Goal: Task Accomplishment & Management: Complete application form

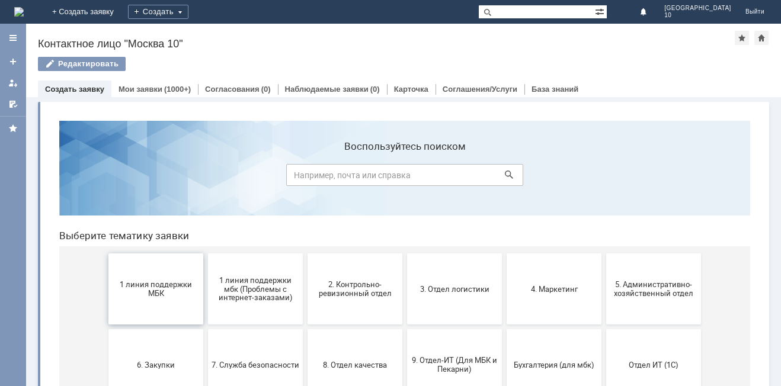
click at [155, 297] on span "1 линия поддержки МБК" at bounding box center [156, 289] width 88 height 18
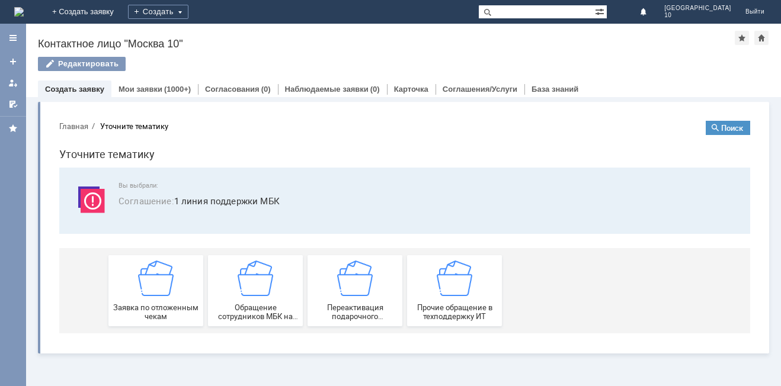
click at [155, 297] on div "Заявка по отложенным чекам" at bounding box center [156, 291] width 88 height 60
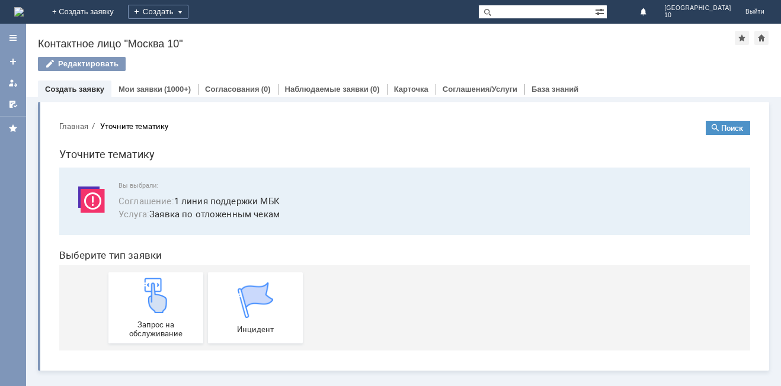
click at [155, 297] on img at bounding box center [156, 296] width 36 height 36
click at [172, 91] on div "(1000+)" at bounding box center [177, 89] width 27 height 9
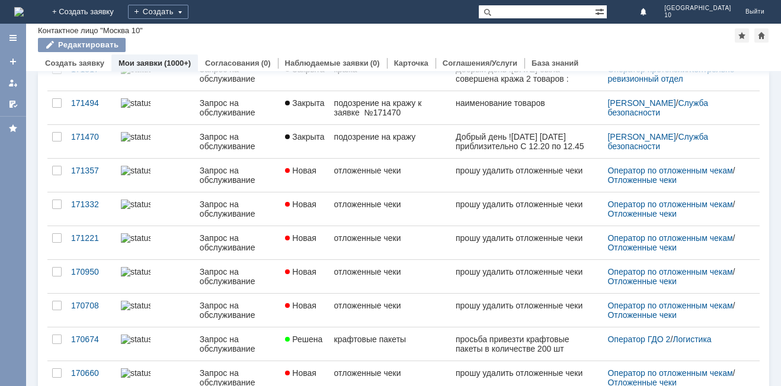
scroll to position [457, 0]
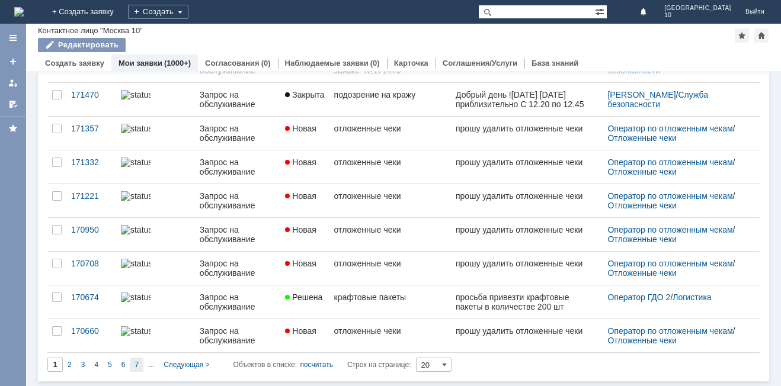
click at [136, 366] on span "7" at bounding box center [137, 365] width 4 height 8
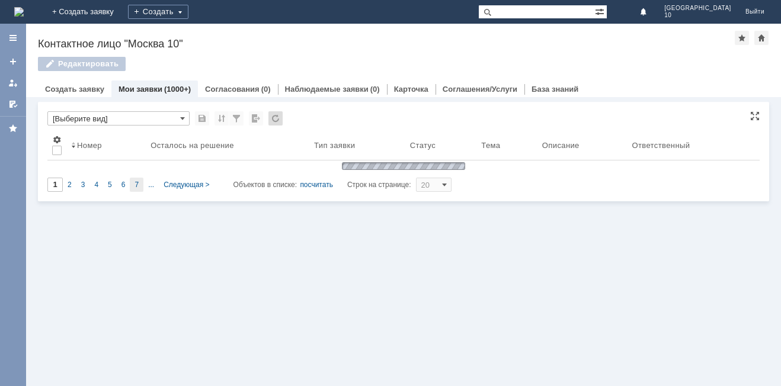
type input "7"
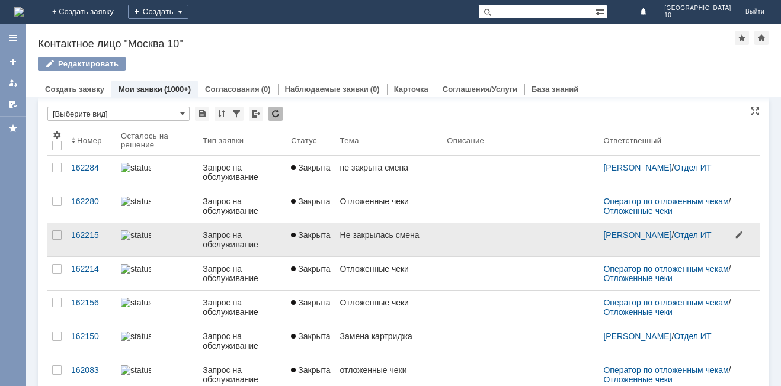
scroll to position [0, 0]
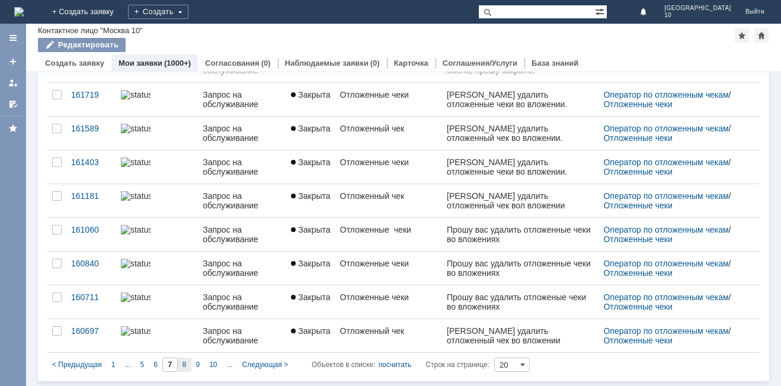
click at [186, 366] on span "8" at bounding box center [185, 365] width 4 height 8
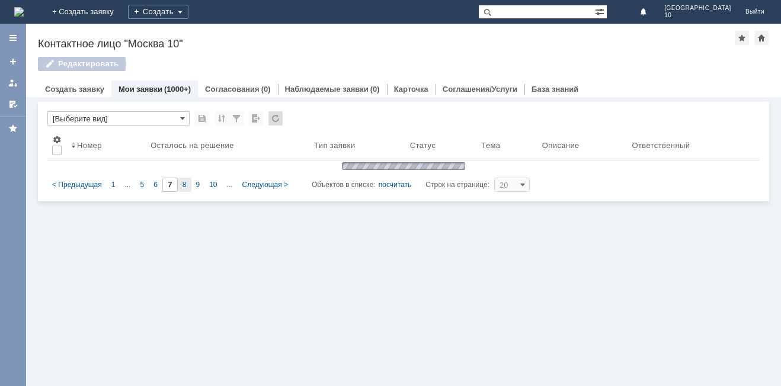
type input "8"
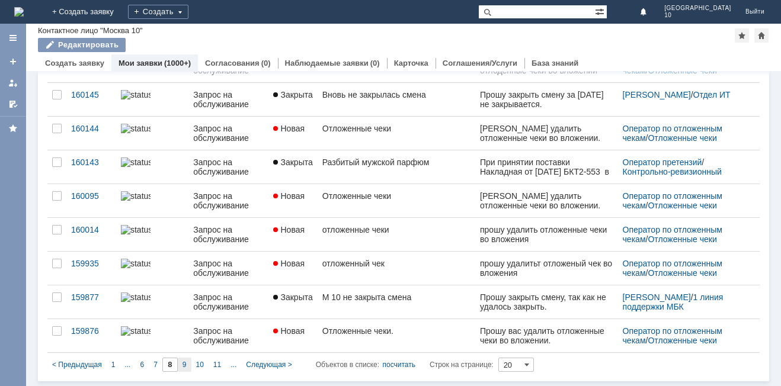
click at [186, 367] on div "9" at bounding box center [185, 365] width 14 height 14
type input "9"
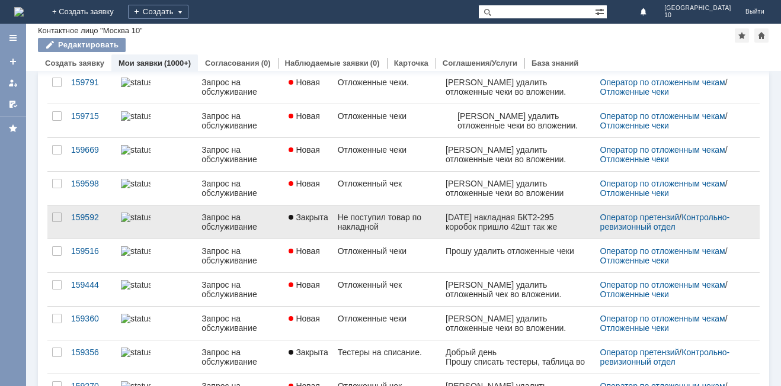
click at [394, 228] on div "Не поступил товар по накладной" at bounding box center [387, 222] width 98 height 19
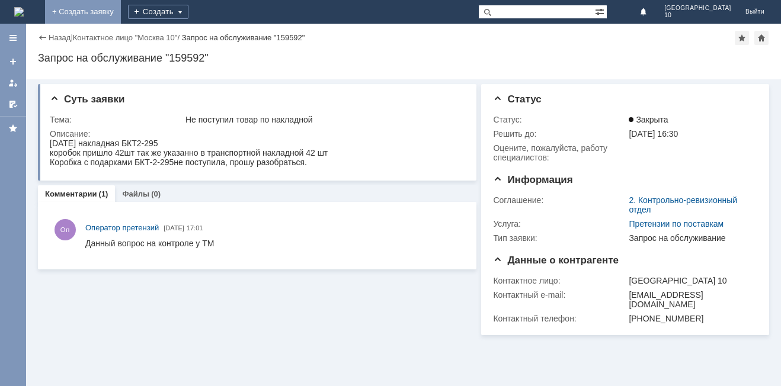
click at [121, 17] on link "+ Создать заявку" at bounding box center [83, 12] width 76 height 24
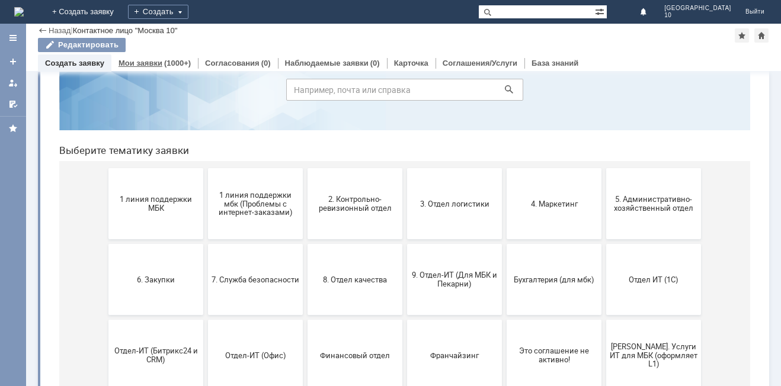
click at [145, 56] on div "Мои заявки (1000+)" at bounding box center [154, 63] width 87 height 17
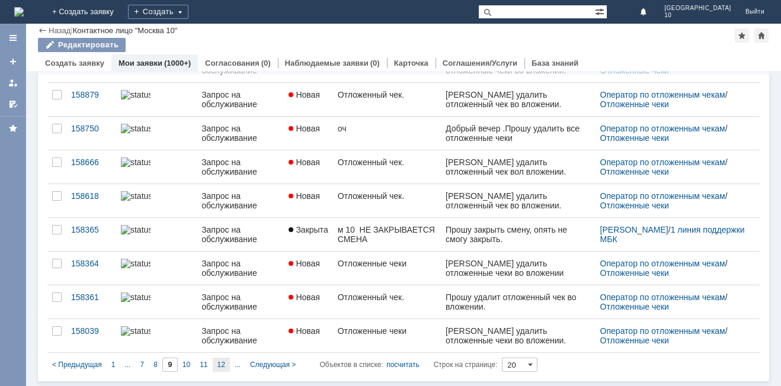
click at [222, 363] on span "12" at bounding box center [222, 365] width 8 height 8
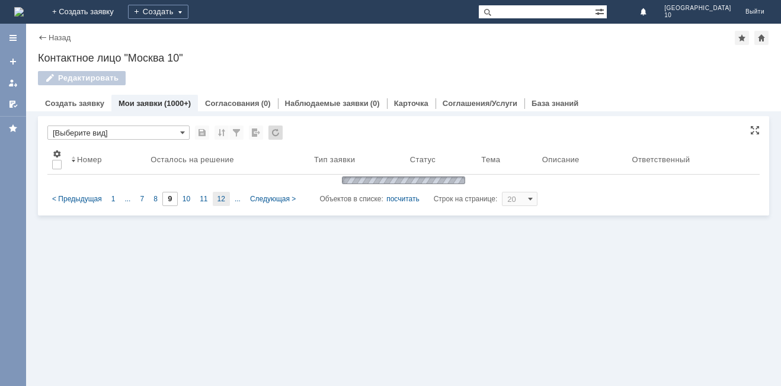
type input "12"
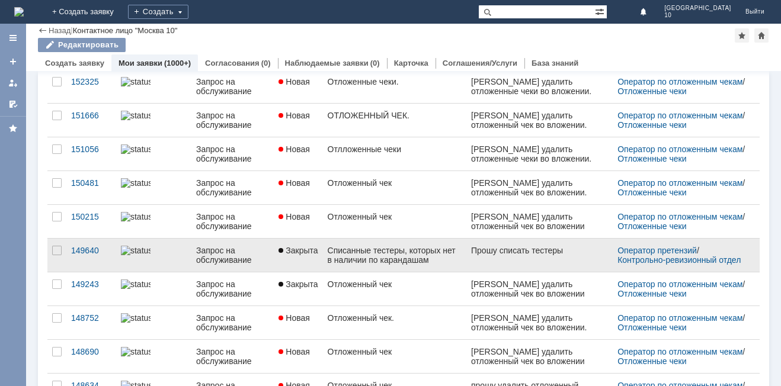
click at [467, 257] on link at bounding box center [540, 255] width 146 height 33
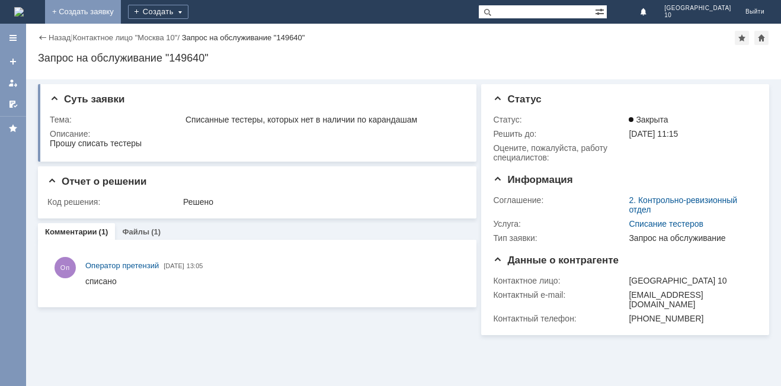
click at [121, 13] on link "+ Создать заявку" at bounding box center [83, 12] width 76 height 24
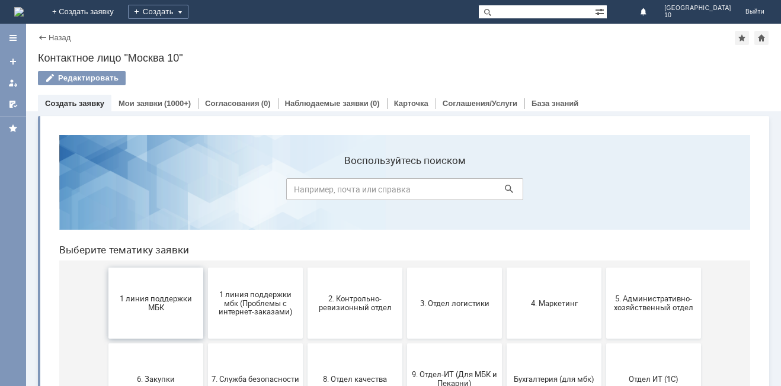
click at [168, 287] on button "1 линия поддержки МБК" at bounding box center [155, 303] width 95 height 71
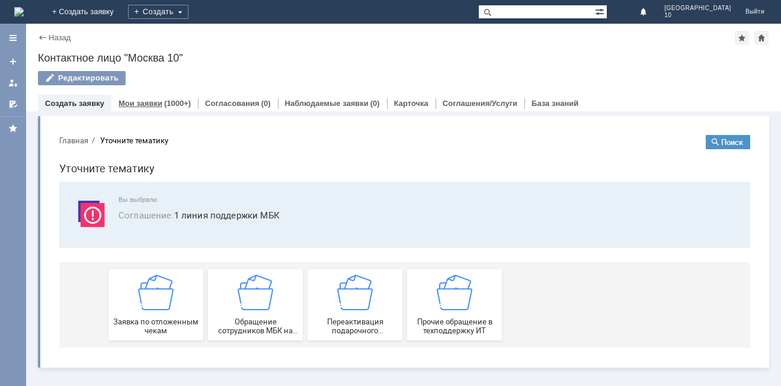
click at [164, 102] on div "(1000+)" at bounding box center [177, 103] width 27 height 9
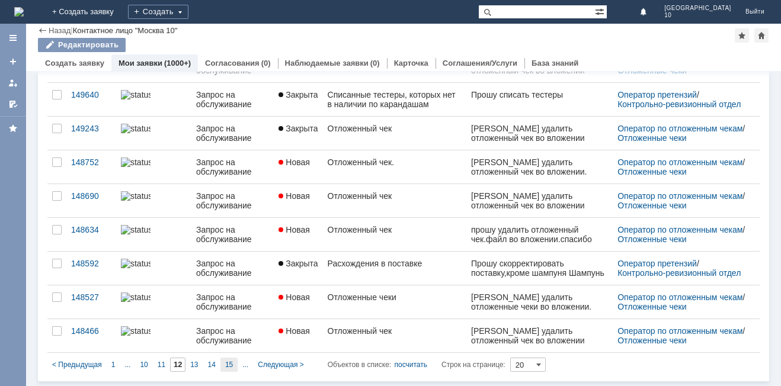
click at [234, 365] on div "15" at bounding box center [229, 365] width 17 height 14
type input "15"
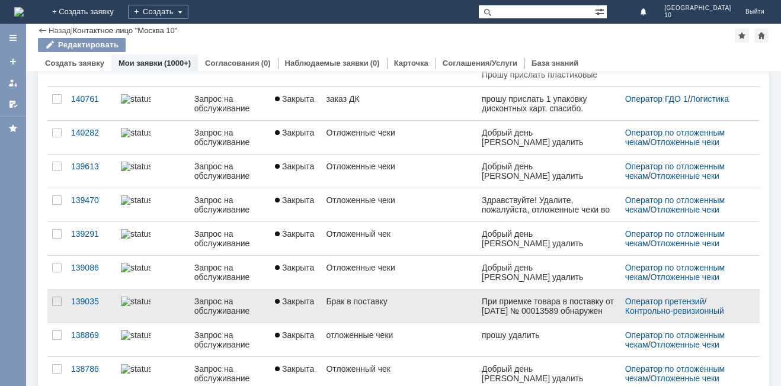
click at [437, 306] on div "Брак в поставку" at bounding box center [399, 301] width 146 height 9
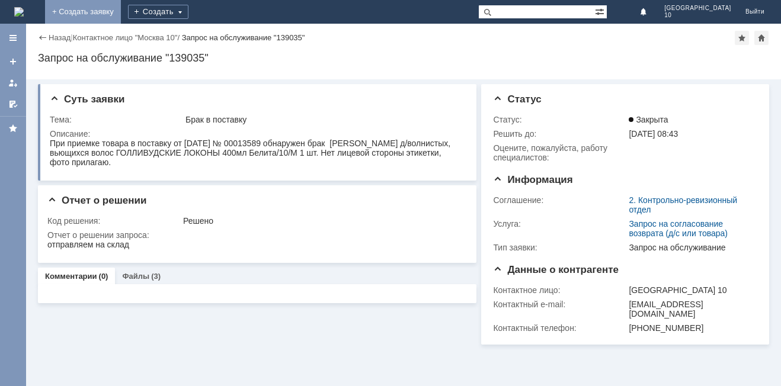
click at [121, 12] on link "+ Создать заявку" at bounding box center [83, 12] width 76 height 24
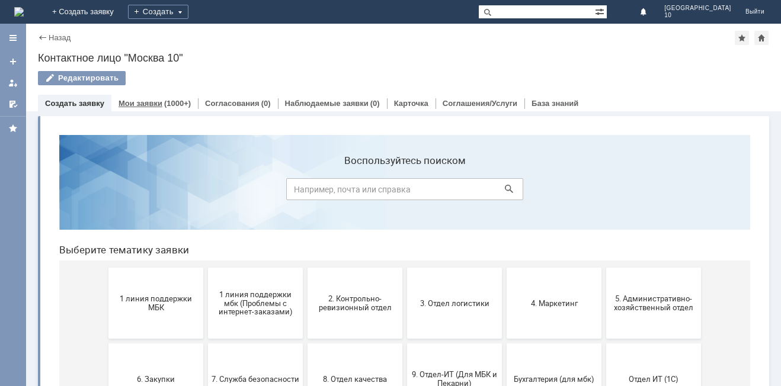
click at [146, 98] on div "Мои заявки (1000+)" at bounding box center [154, 103] width 87 height 17
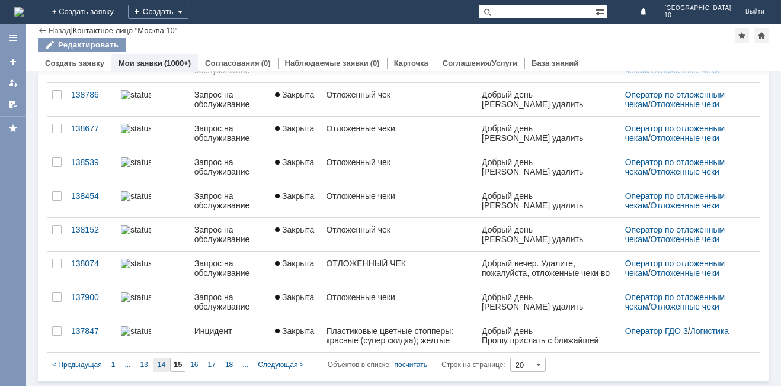
click at [162, 362] on span "14" at bounding box center [162, 365] width 8 height 8
type input "14"
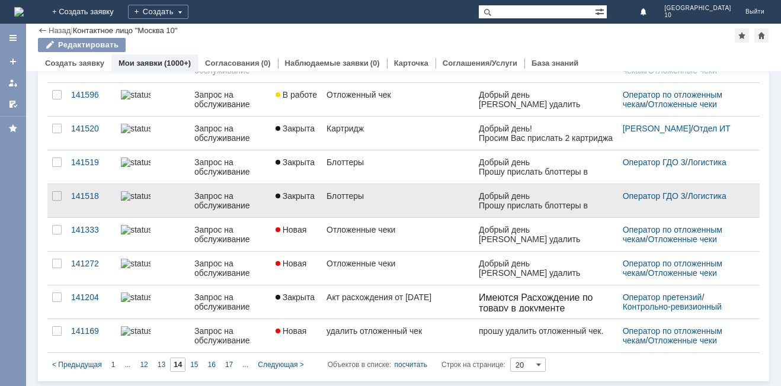
click at [405, 202] on link "Блоттеры" at bounding box center [398, 200] width 152 height 33
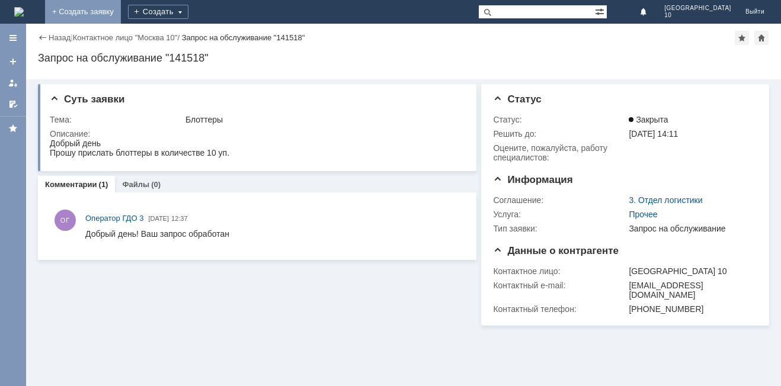
click at [121, 9] on link "+ Создать заявку" at bounding box center [83, 12] width 76 height 24
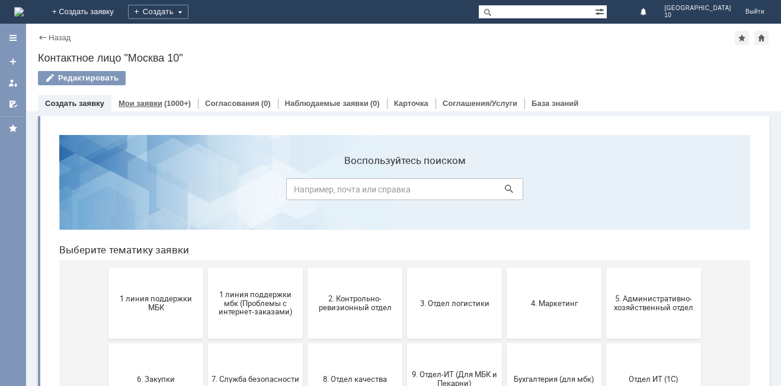
click at [155, 100] on link "Мои заявки" at bounding box center [141, 103] width 44 height 9
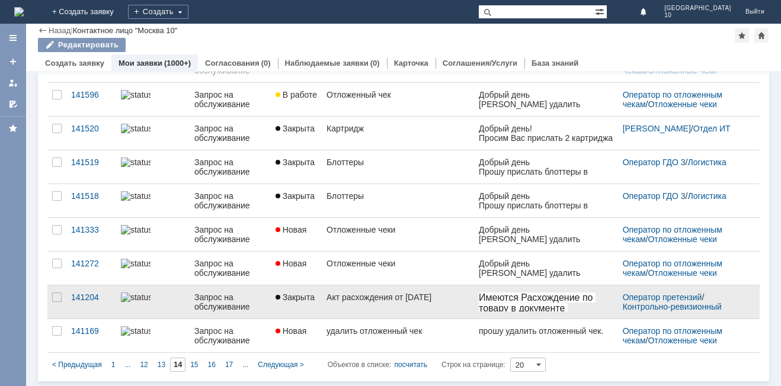
click at [400, 317] on link "Акт расхождения от [DATE]" at bounding box center [398, 302] width 152 height 33
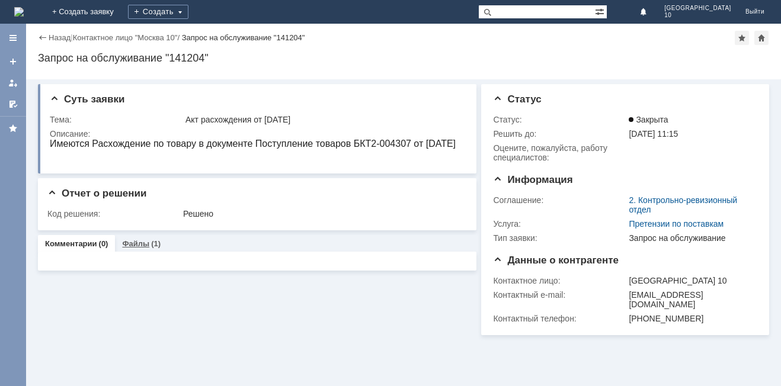
click at [136, 247] on link "Файлы" at bounding box center [135, 243] width 27 height 9
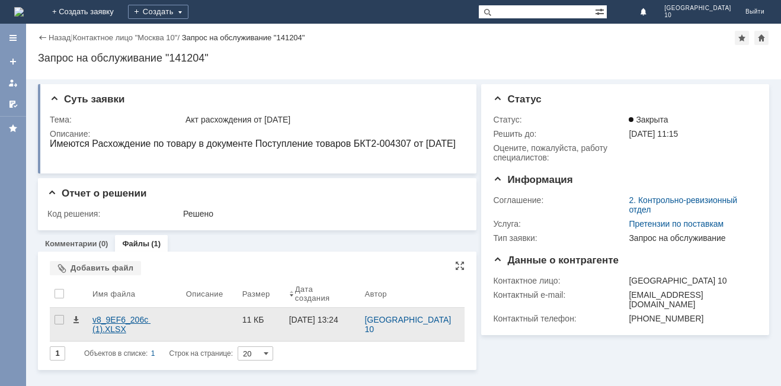
click at [142, 315] on div "v8_9EF6_206c (1).XLSX" at bounding box center [134, 324] width 84 height 19
click at [54, 309] on div at bounding box center [59, 324] width 19 height 33
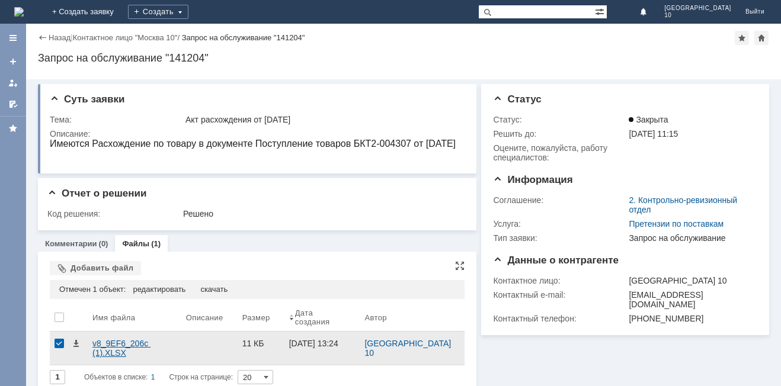
click at [115, 339] on div "v8_9EF6_206c (1).XLSX" at bounding box center [134, 348] width 84 height 19
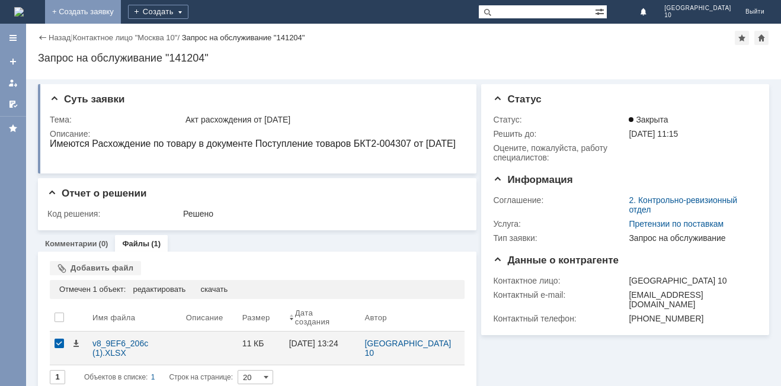
click at [121, 14] on link "+ Создать заявку" at bounding box center [83, 12] width 76 height 24
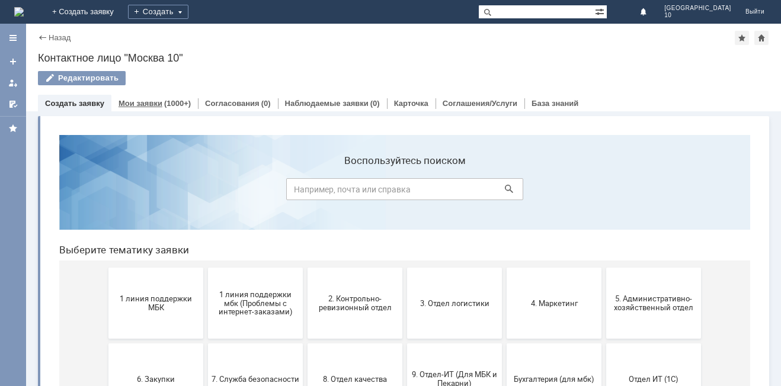
click at [151, 103] on link "Мои заявки" at bounding box center [141, 103] width 44 height 9
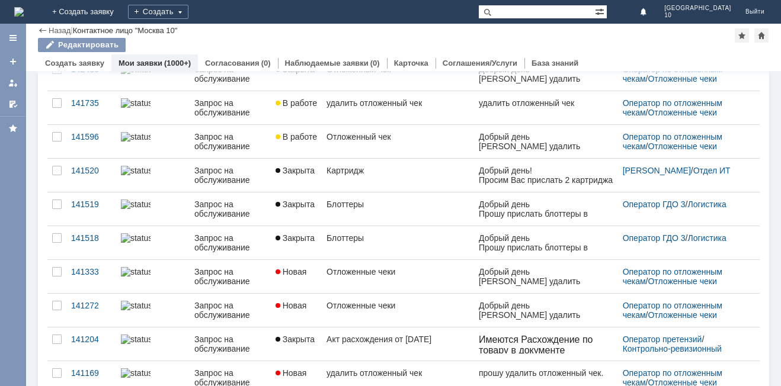
scroll to position [457, 0]
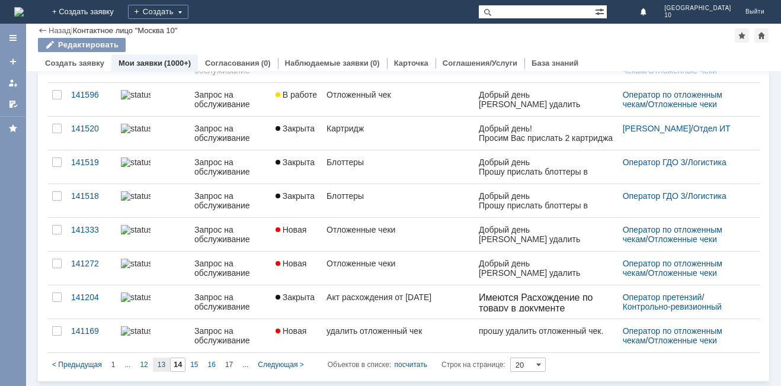
click at [158, 366] on span "13" at bounding box center [162, 365] width 8 height 8
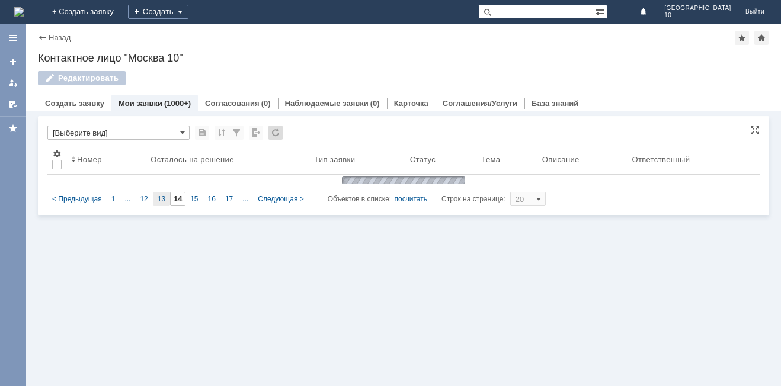
type input "13"
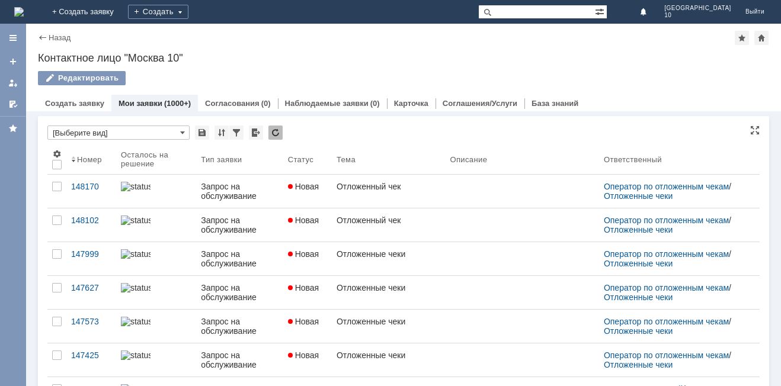
scroll to position [0, 0]
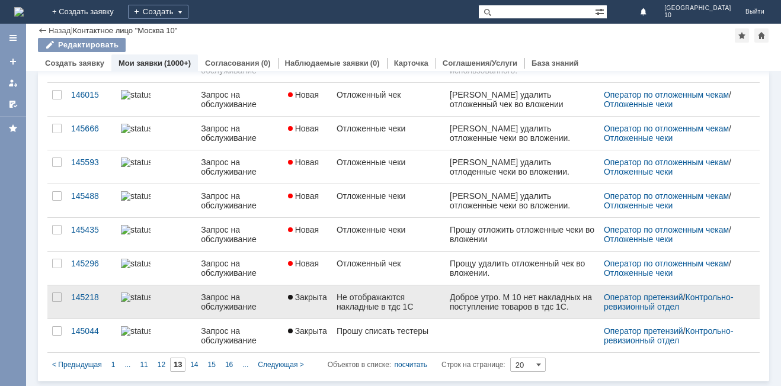
click at [351, 306] on div "Не отображаются накладные в тдс 1С" at bounding box center [389, 302] width 104 height 19
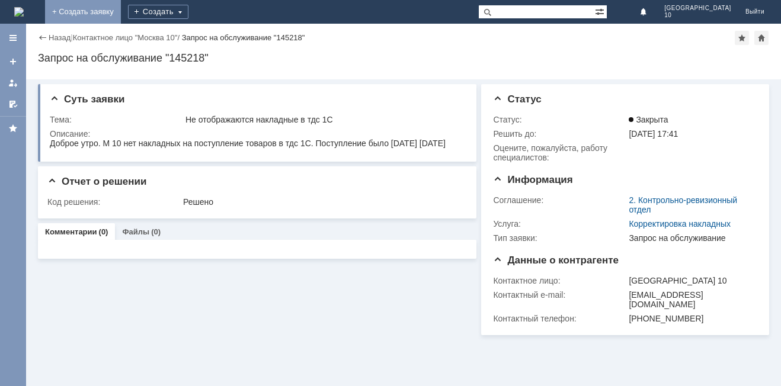
click at [121, 11] on link "+ Создать заявку" at bounding box center [83, 12] width 76 height 24
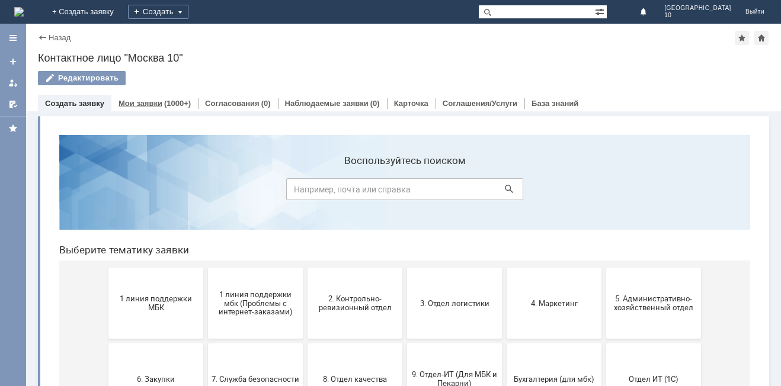
click at [131, 105] on link "Мои заявки" at bounding box center [141, 103] width 44 height 9
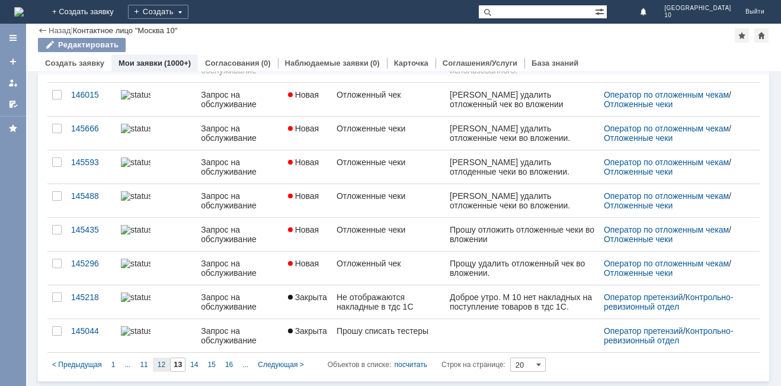
click at [162, 360] on div "12" at bounding box center [161, 365] width 17 height 14
type input "12"
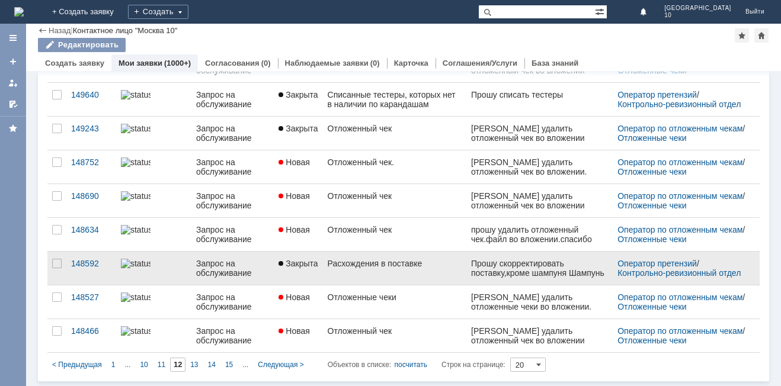
click at [161, 269] on div at bounding box center [154, 263] width 66 height 9
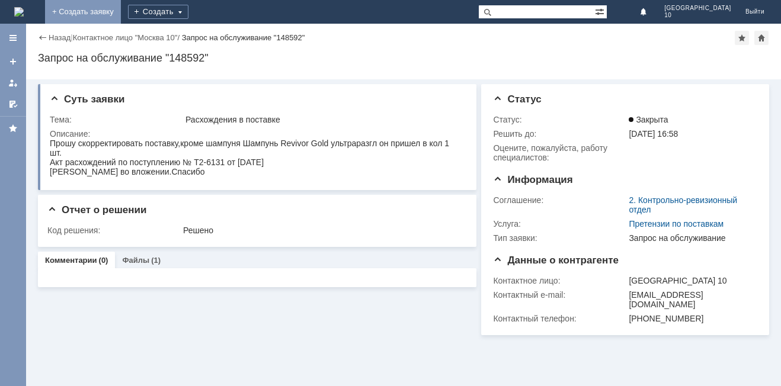
click at [121, 13] on link "+ Создать заявку" at bounding box center [83, 12] width 76 height 24
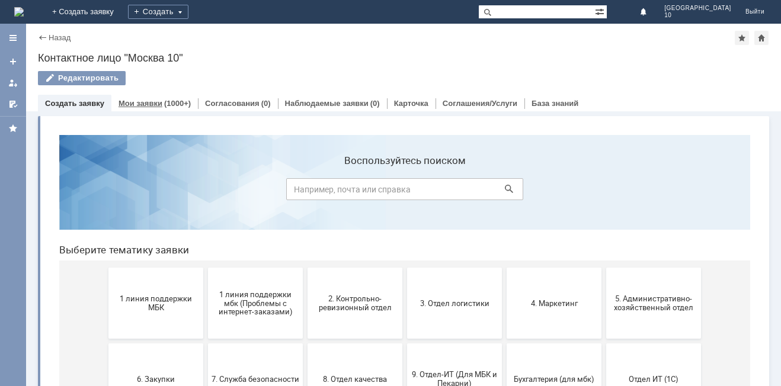
click at [146, 107] on link "Мои заявки" at bounding box center [141, 103] width 44 height 9
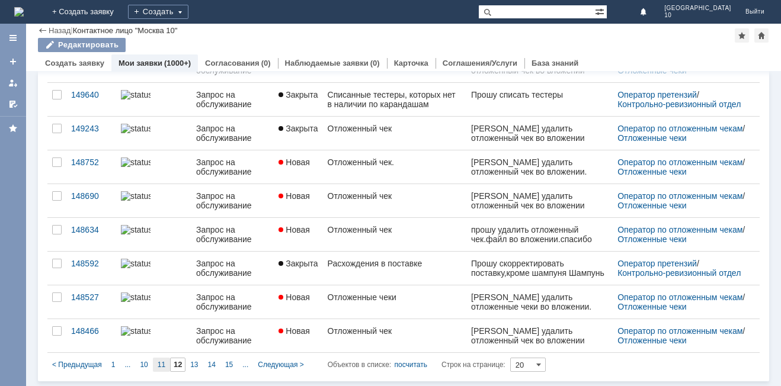
click at [159, 361] on span "11" at bounding box center [162, 365] width 8 height 8
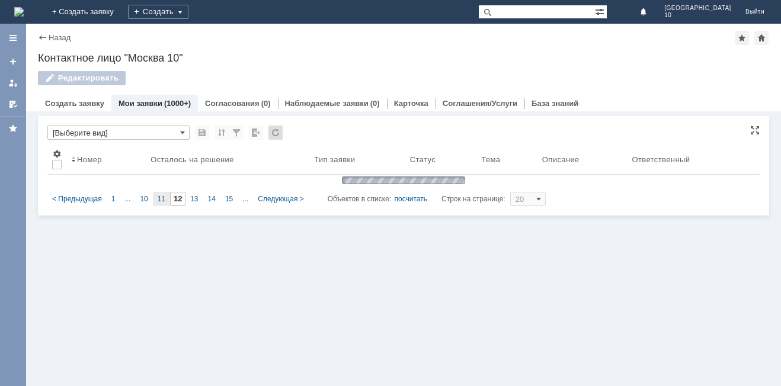
type input "11"
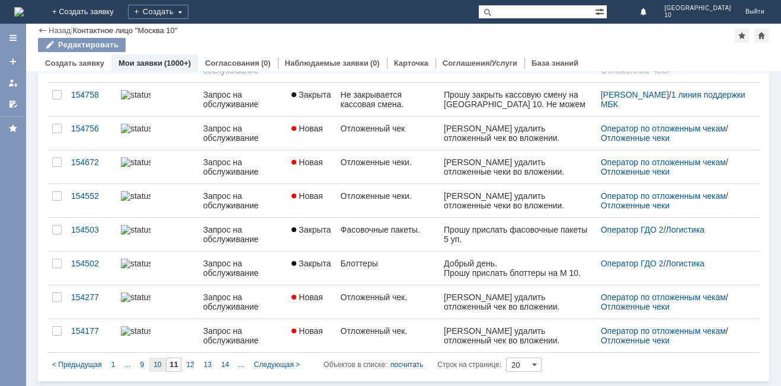
click at [159, 363] on span "10" at bounding box center [158, 365] width 8 height 8
type input "10"
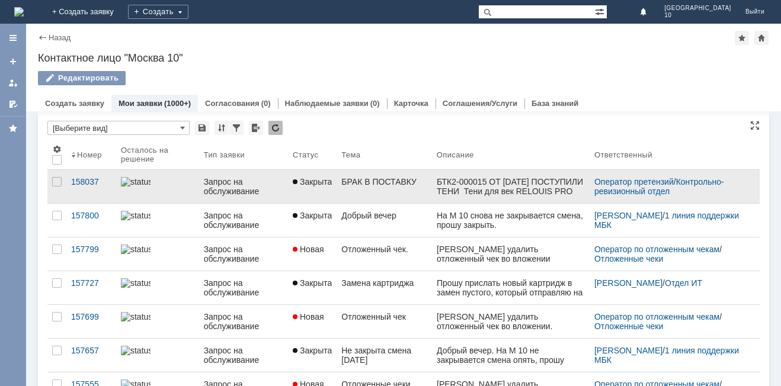
click at [233, 190] on div "Запрос на обслуживание" at bounding box center [243, 186] width 79 height 19
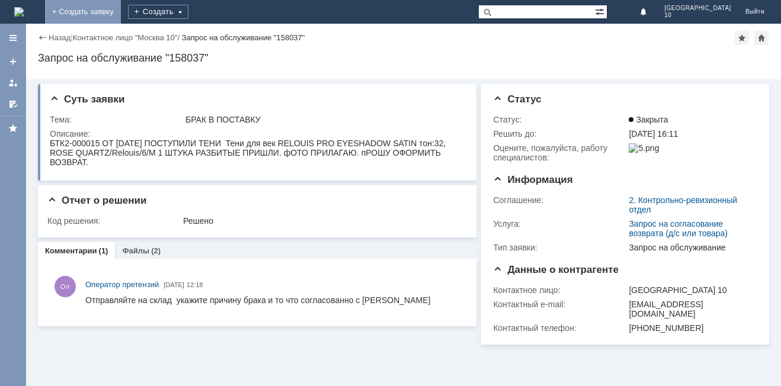
click at [121, 9] on link "+ Создать заявку" at bounding box center [83, 12] width 76 height 24
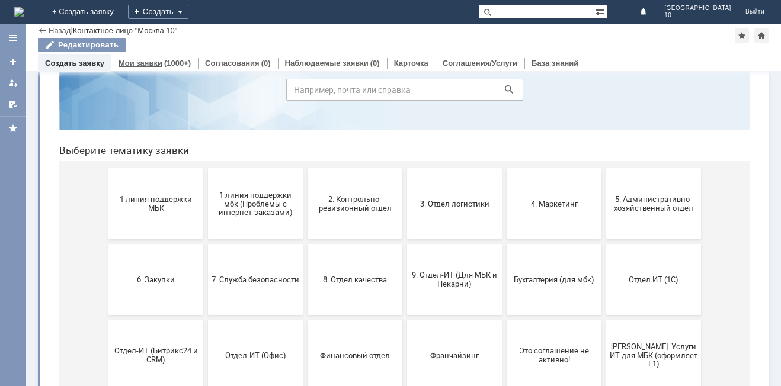
click at [171, 62] on div "(1000+)" at bounding box center [177, 63] width 27 height 9
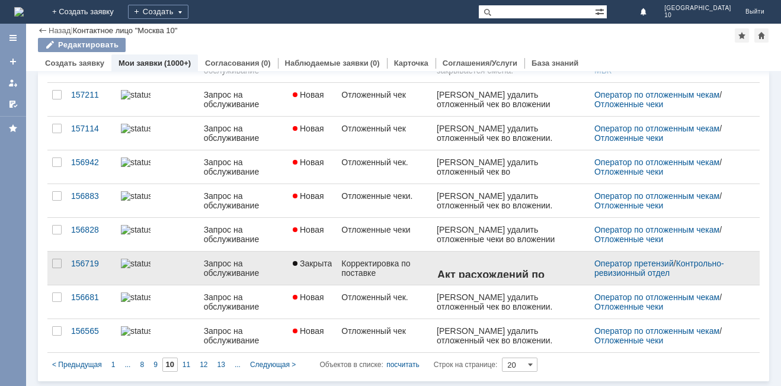
click at [159, 269] on div at bounding box center [158, 263] width 74 height 9
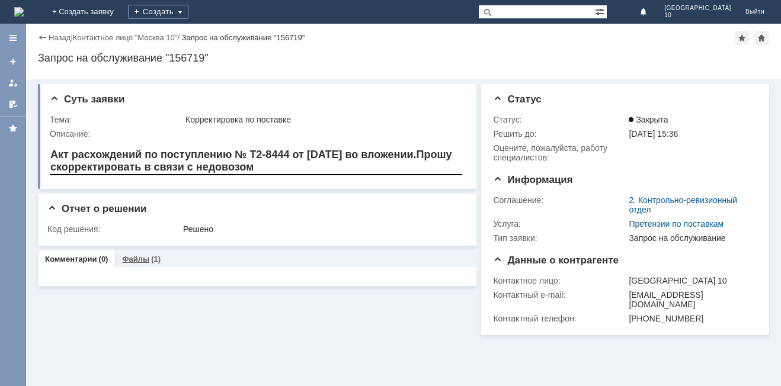
click at [151, 257] on div "(1)" at bounding box center [155, 259] width 9 height 9
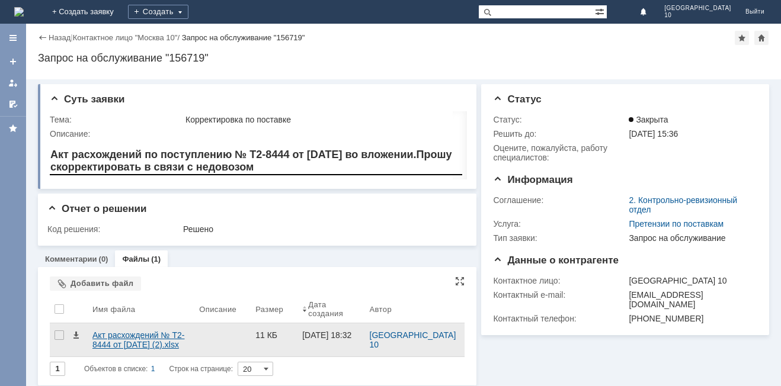
click at [143, 331] on div "Акт расхождений № Т2-8444 от [DATE] (2).xlsx" at bounding box center [140, 340] width 97 height 19
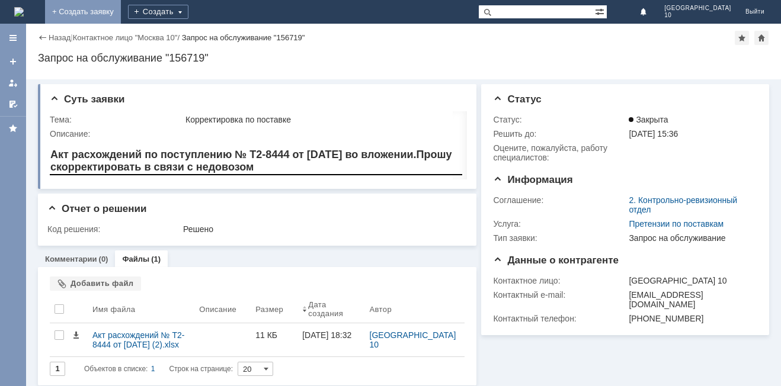
click at [121, 13] on link "+ Создать заявку" at bounding box center [83, 12] width 76 height 24
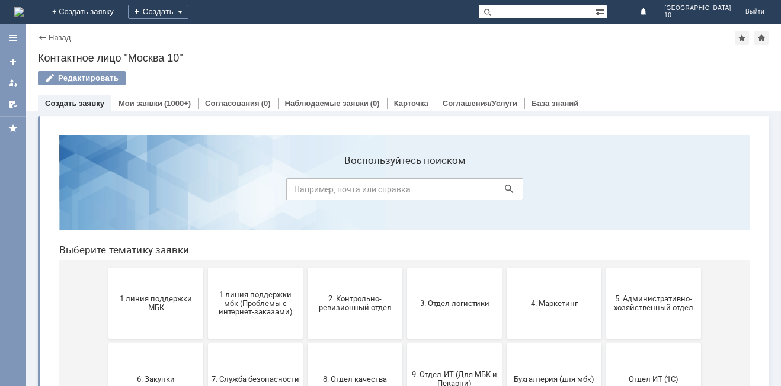
click at [159, 100] on link "Мои заявки" at bounding box center [141, 103] width 44 height 9
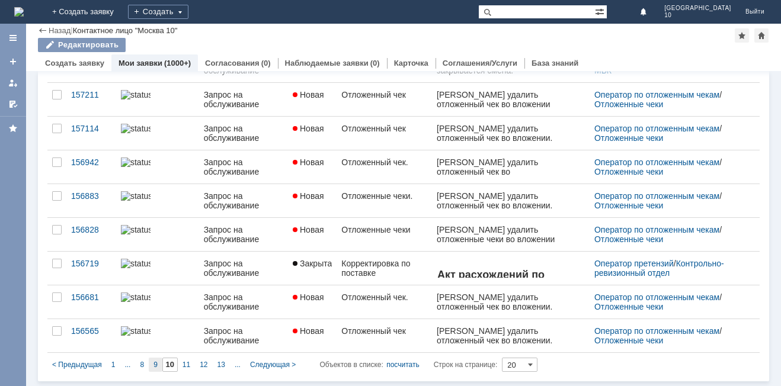
click at [155, 367] on span "9" at bounding box center [156, 365] width 4 height 8
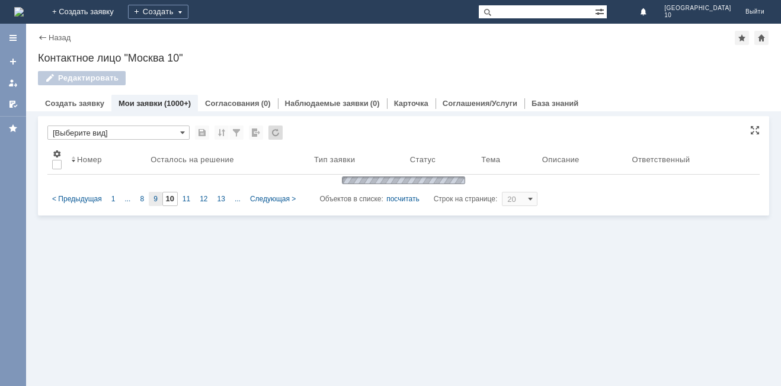
type input "9"
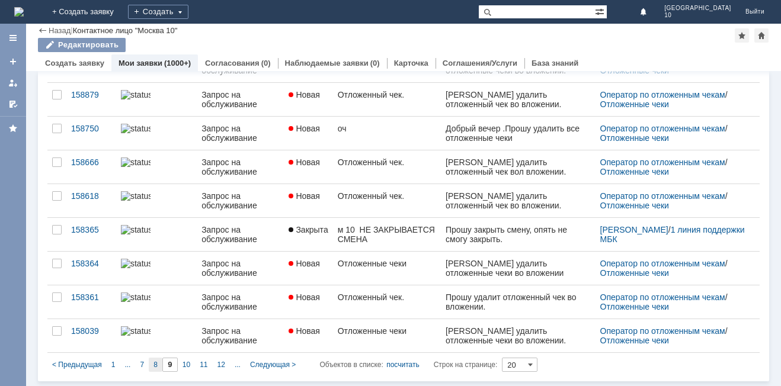
click at [155, 363] on span "8" at bounding box center [156, 365] width 4 height 8
type input "8"
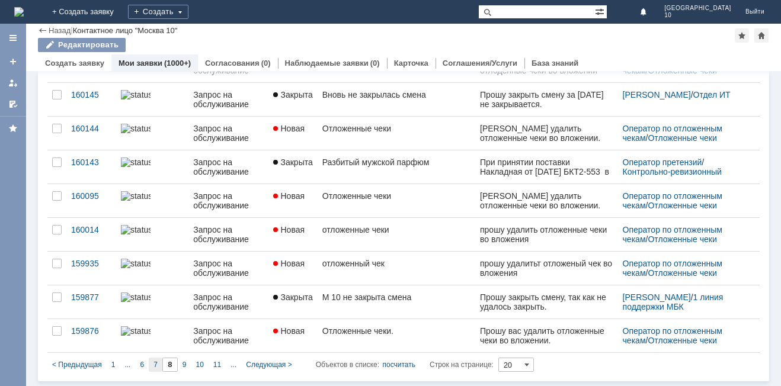
click at [157, 364] on div "7" at bounding box center [156, 365] width 14 height 14
type input "7"
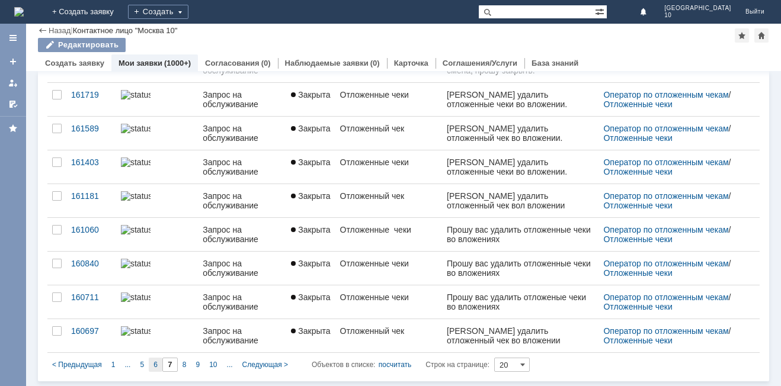
click at [156, 369] on span "6" at bounding box center [156, 365] width 4 height 8
type input "6"
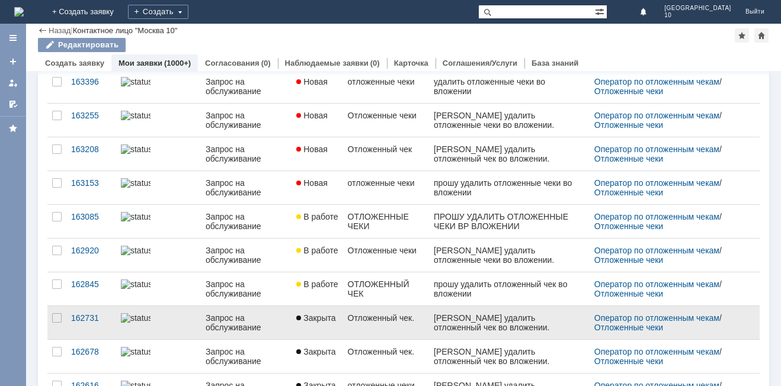
click at [290, 315] on link "Запрос на обслуживание" at bounding box center [246, 322] width 91 height 33
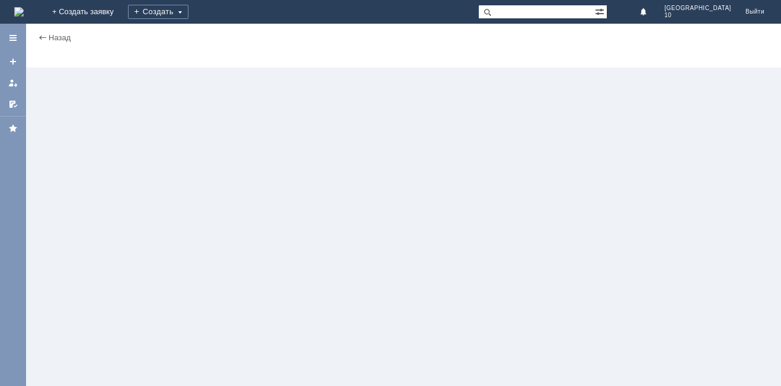
click at [290, 315] on div "Назад | serviceCall$35909302 Карточка заявки" at bounding box center [403, 205] width 755 height 363
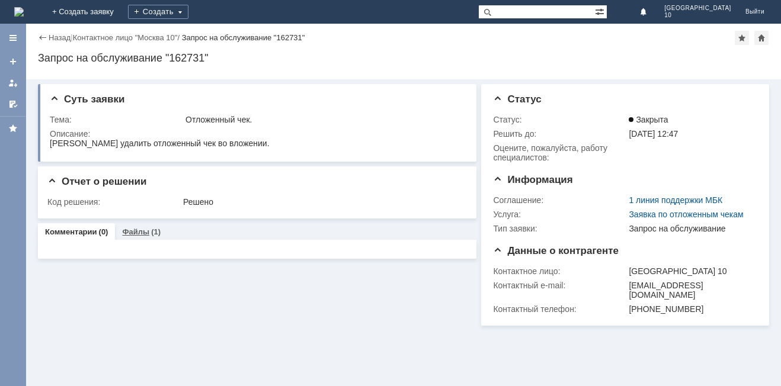
click at [146, 235] on link "Файлы" at bounding box center [135, 232] width 27 height 9
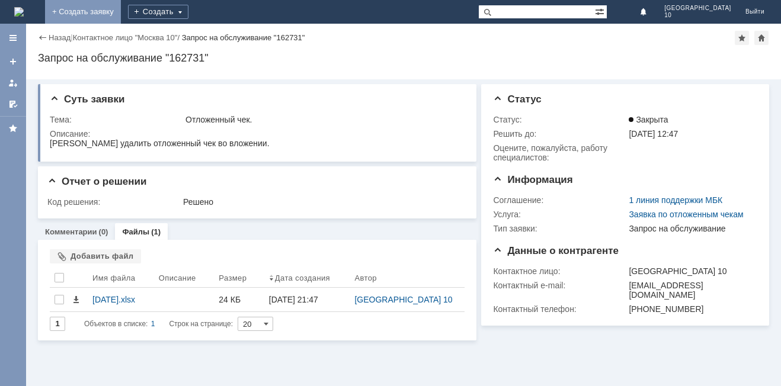
click at [121, 12] on link "+ Создать заявку" at bounding box center [83, 12] width 76 height 24
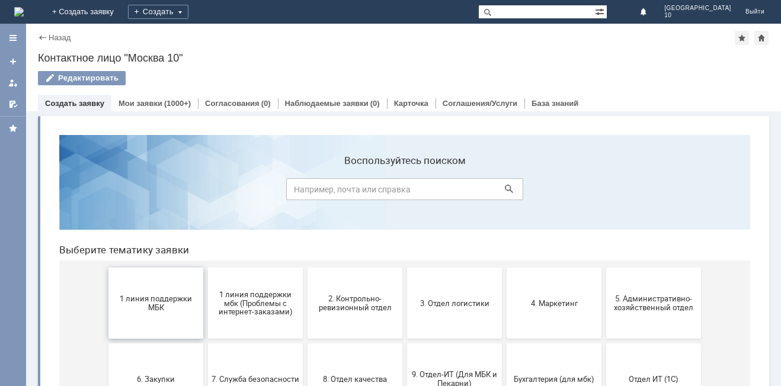
click at [148, 312] on button "1 линия поддержки МБК" at bounding box center [155, 303] width 95 height 71
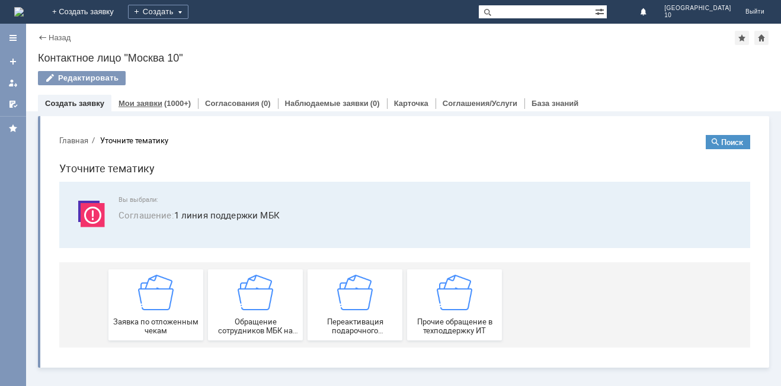
click at [164, 102] on div "(1000+)" at bounding box center [177, 103] width 27 height 9
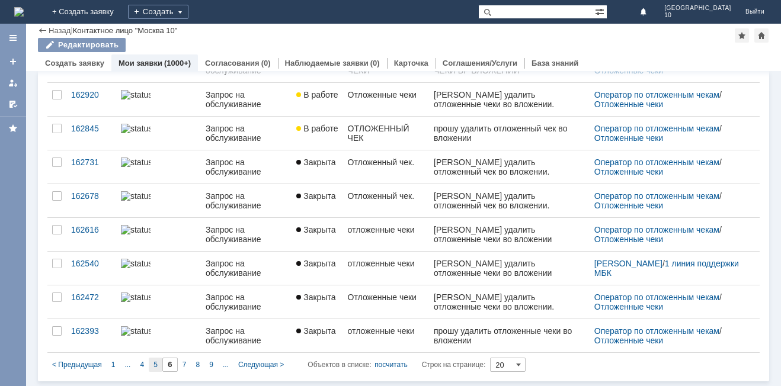
click at [157, 368] on div "5" at bounding box center [156, 365] width 14 height 14
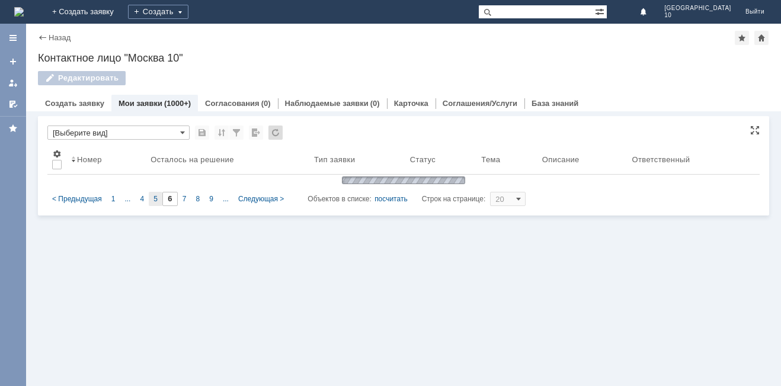
type input "5"
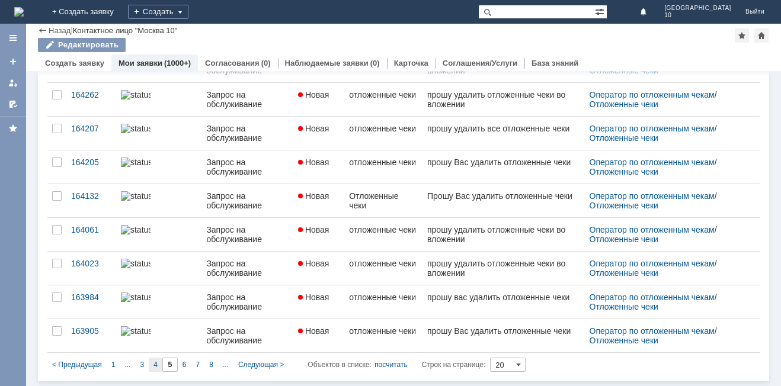
click at [157, 371] on div "4" at bounding box center [156, 365] width 14 height 14
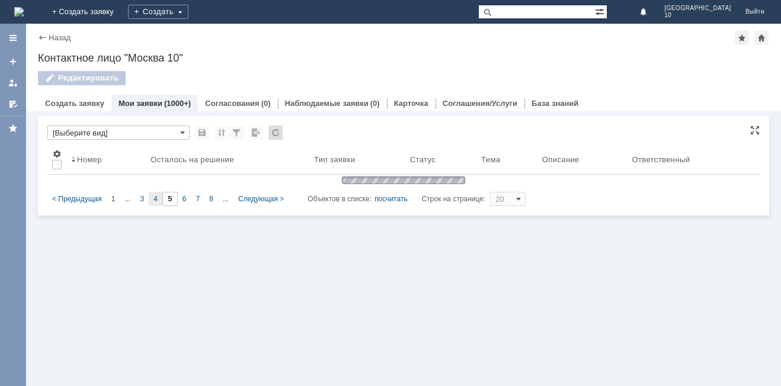
type input "4"
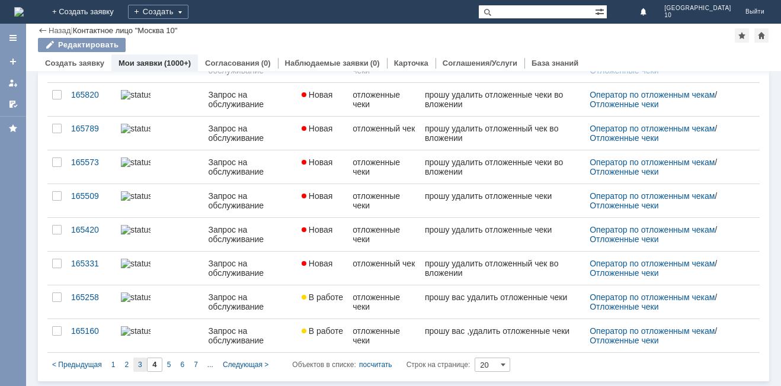
click at [139, 362] on span "3" at bounding box center [140, 365] width 4 height 8
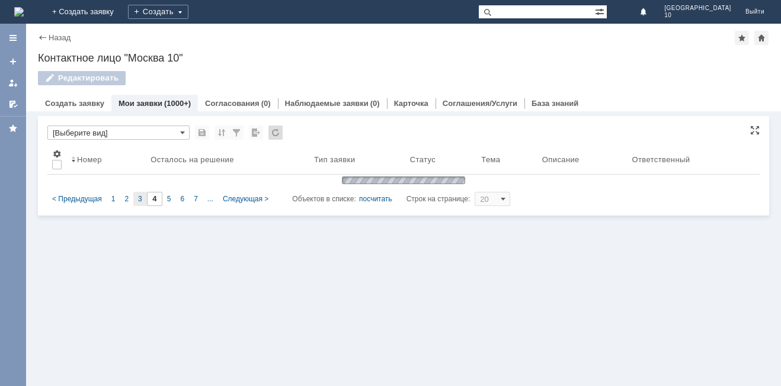
type input "3"
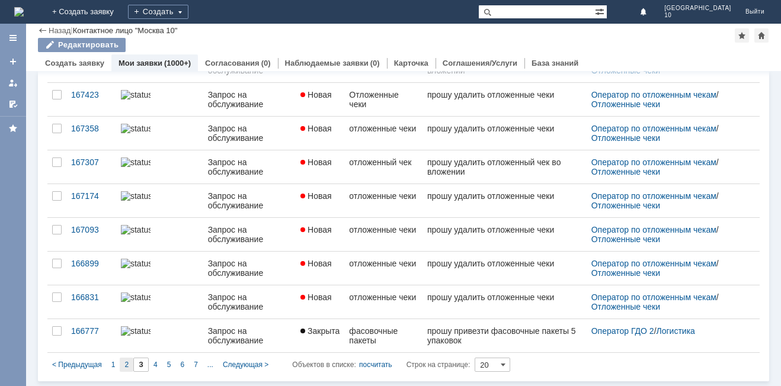
click at [127, 366] on span "2" at bounding box center [126, 365] width 4 height 8
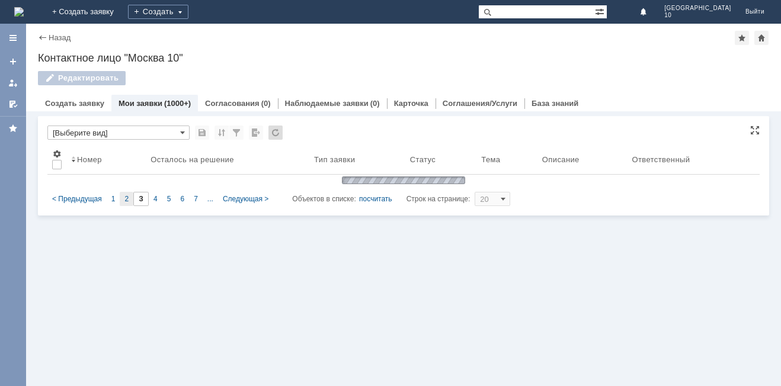
type input "2"
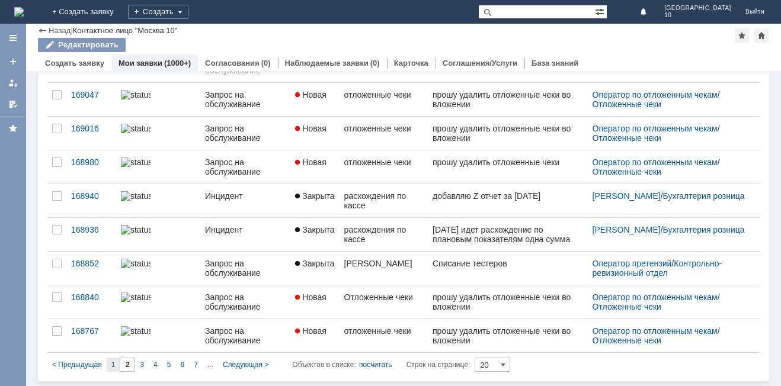
click at [116, 367] on div "1" at bounding box center [114, 365] width 14 height 14
type input "1"
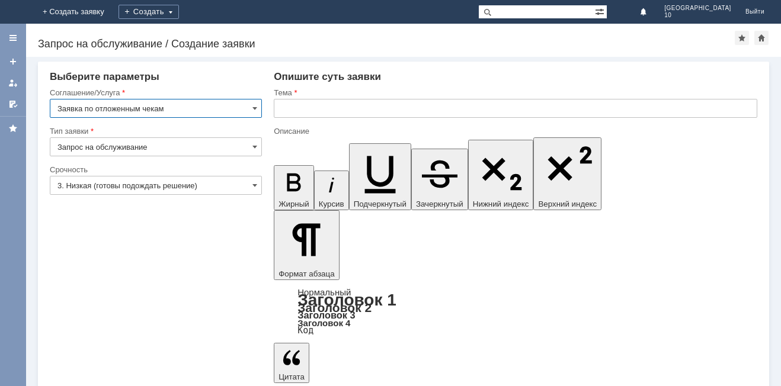
click at [309, 111] on input "text" at bounding box center [516, 108] width 484 height 19
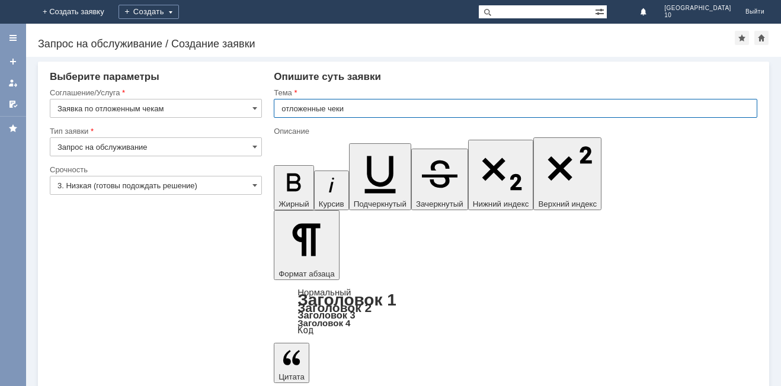
type input "отложенные чеки"
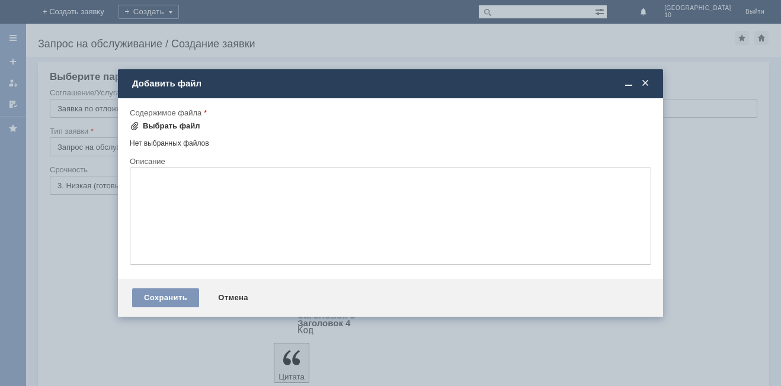
click at [162, 124] on div "Выбрать файл" at bounding box center [171, 126] width 57 height 9
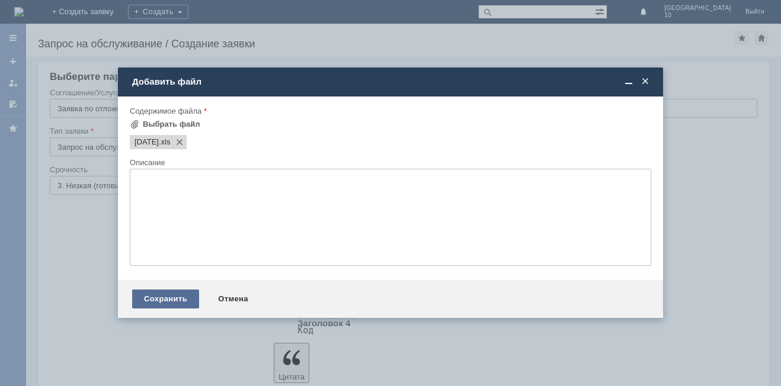
click at [149, 298] on div "Сохранить" at bounding box center [165, 299] width 67 height 19
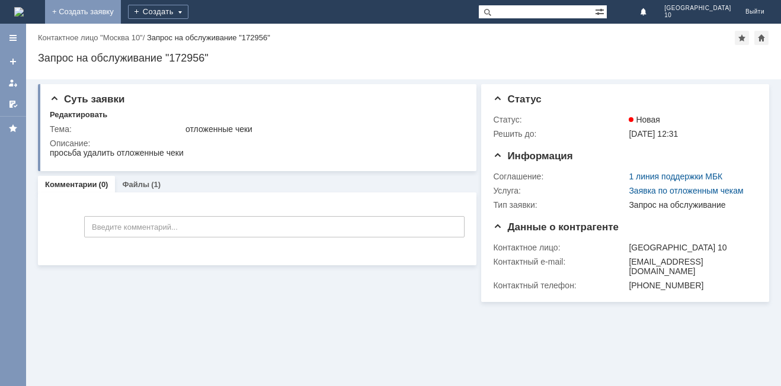
click at [121, 11] on link "+ Создать заявку" at bounding box center [83, 12] width 76 height 24
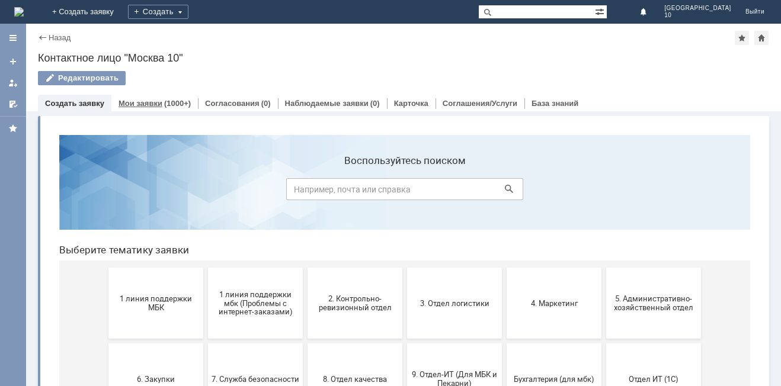
click at [149, 110] on div "Мои заявки (1000+)" at bounding box center [154, 103] width 87 height 17
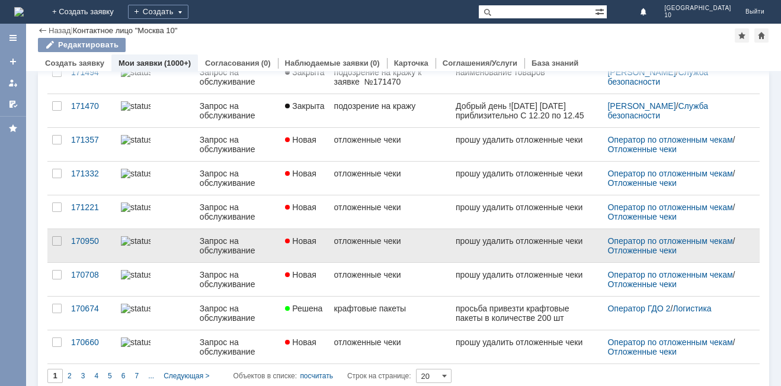
scroll to position [457, 0]
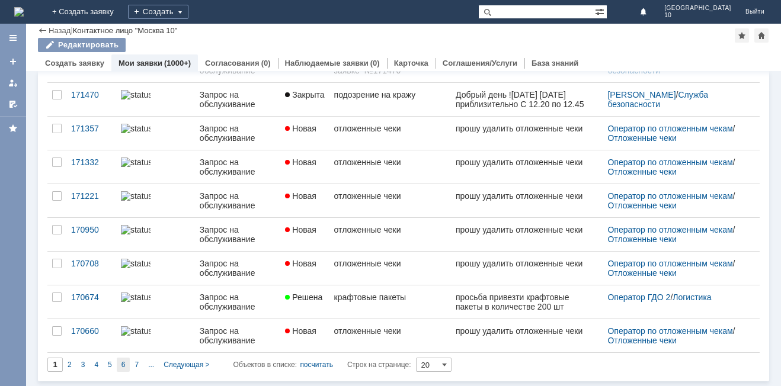
click at [124, 366] on span "6" at bounding box center [124, 365] width 4 height 8
type input "6"
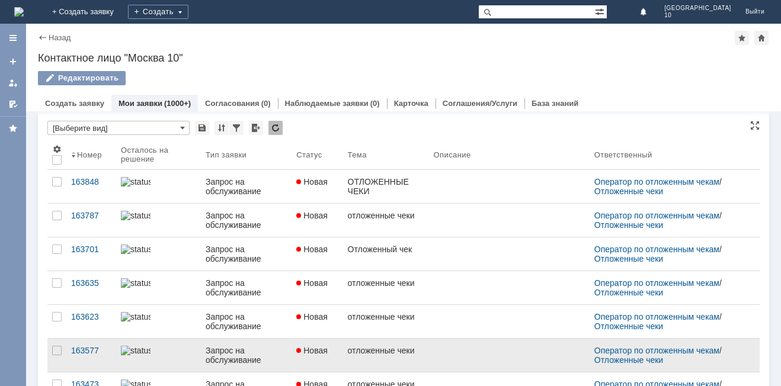
scroll to position [0, 0]
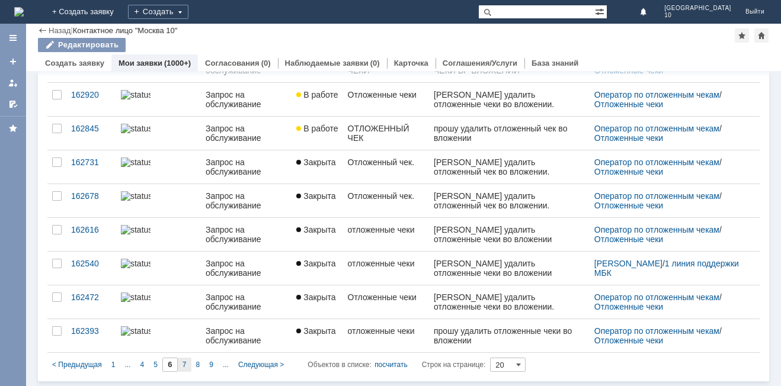
click at [184, 365] on span "7" at bounding box center [185, 365] width 4 height 8
type input "7"
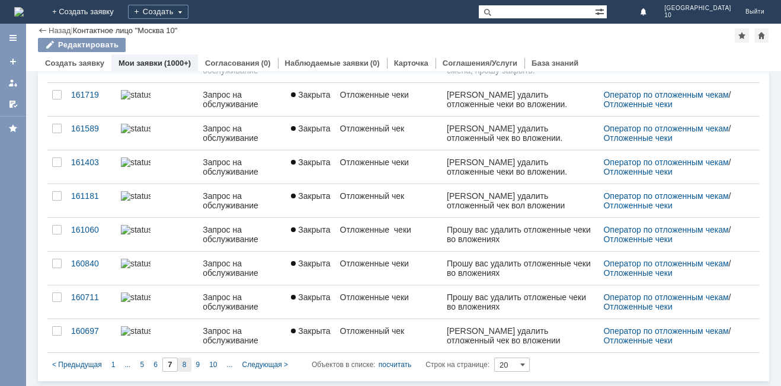
click at [184, 363] on span "8" at bounding box center [185, 365] width 4 height 8
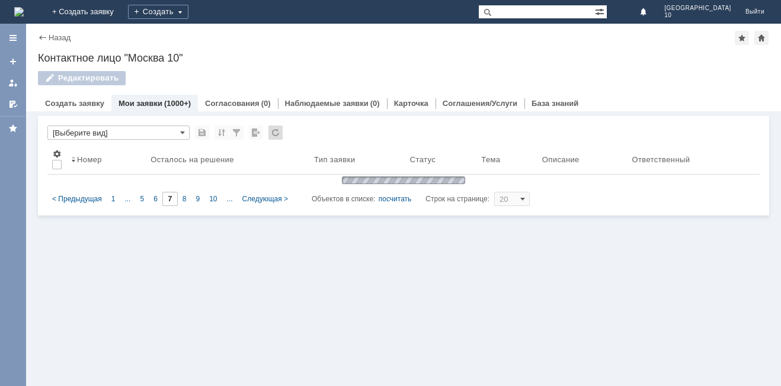
type input "8"
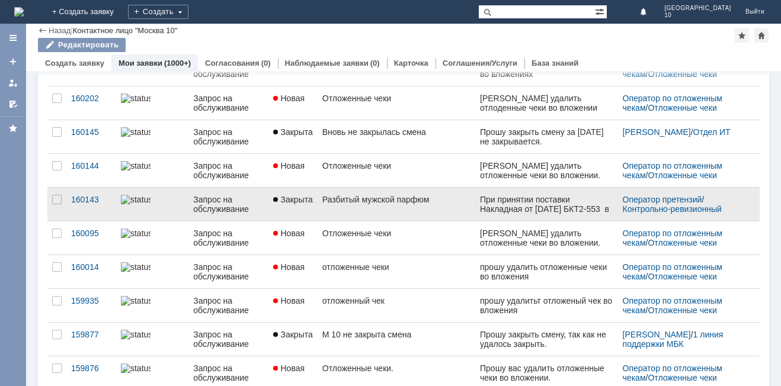
click at [412, 200] on div "Разбитый мужской парфюм" at bounding box center [396, 199] width 149 height 9
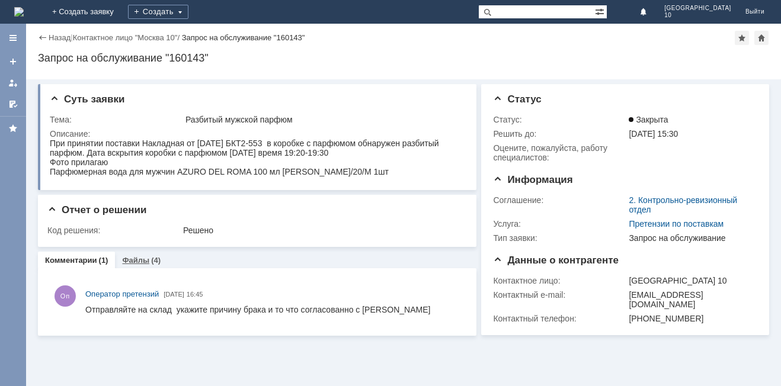
click at [142, 261] on link "Файлы" at bounding box center [135, 260] width 27 height 9
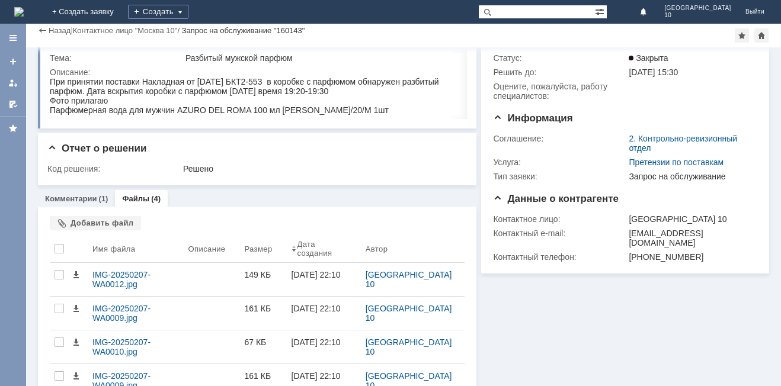
scroll to position [29, 0]
click at [215, 277] on div at bounding box center [212, 280] width 56 height 33
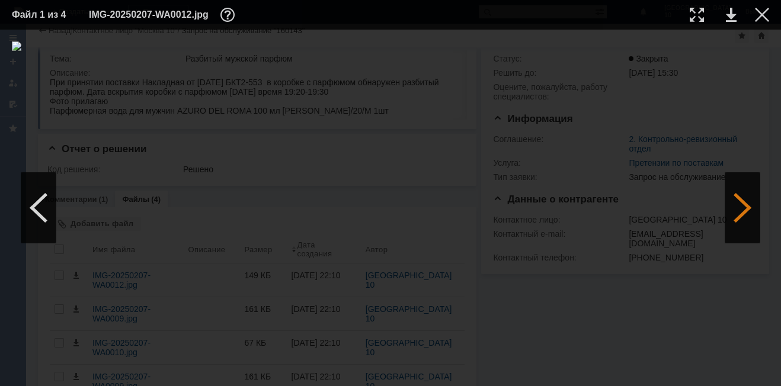
click at [745, 206] on div at bounding box center [743, 207] width 36 height 71
